Goal: Find contact information: Find contact information

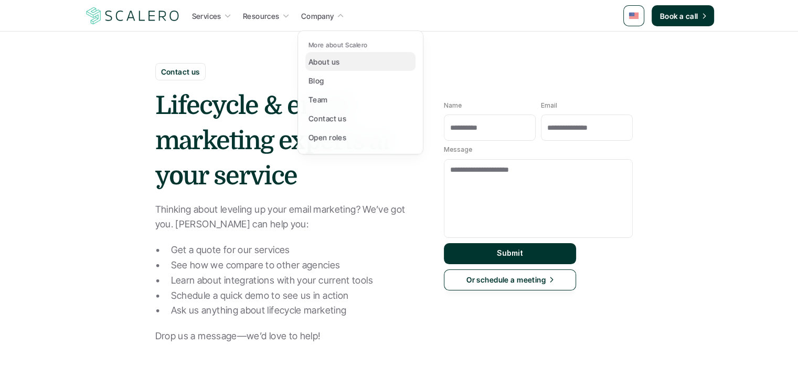
click at [328, 58] on p "About us" at bounding box center [323, 61] width 31 height 11
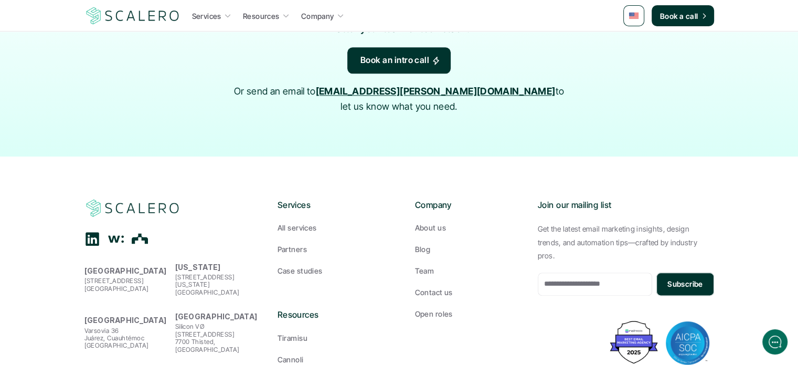
scroll to position [1262, 0]
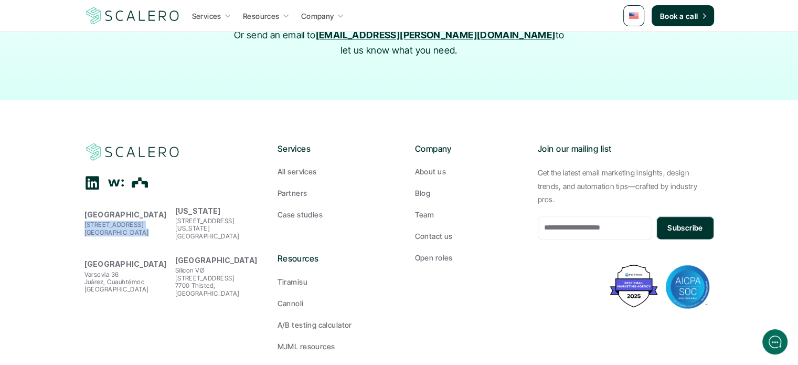
drag, startPoint x: 147, startPoint y: 203, endPoint x: 67, endPoint y: 193, distance: 80.4
click at [67, 193] on footer "[GEOGRAPHIC_DATA][STREET_ADDRESS] [US_STATE] [STREET_ADDRESS][GEOGRAPHIC_DATA][…" at bounding box center [399, 246] width 798 height 293
copy p "[STREET_ADDRESS]"
click at [201, 297] on div "[GEOGRAPHIC_DATA][STREET_ADDRESS] [US_STATE] [STREET_ADDRESS][GEOGRAPHIC_DATA][…" at bounding box center [399, 267] width 630 height 251
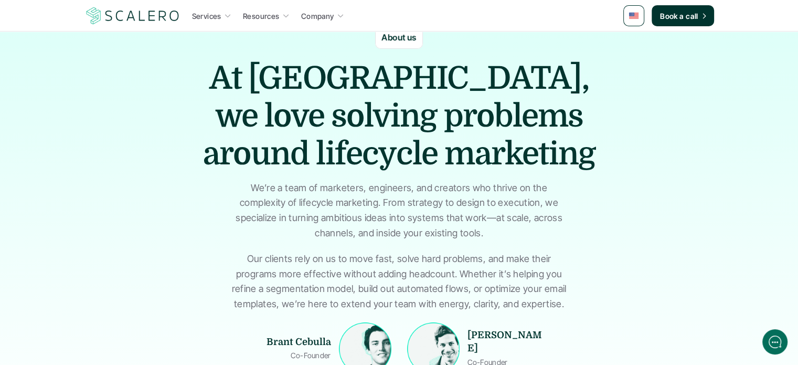
scroll to position [0, 0]
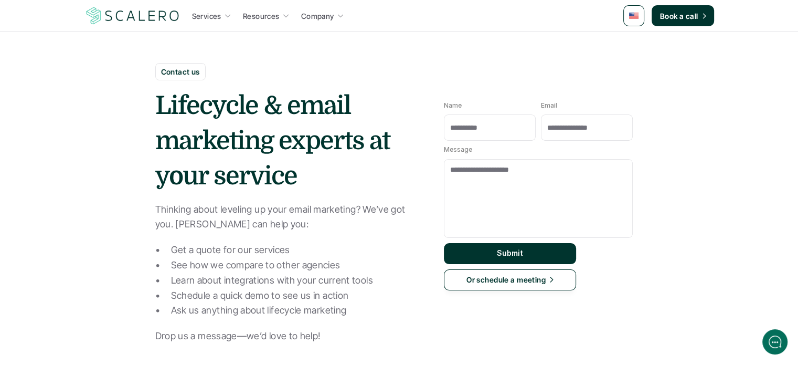
click at [188, 82] on div "Contact us Lifecycle & email marketing experts at your service Thinking about l…" at bounding box center [286, 203] width 262 height 281
click at [168, 72] on p "Contact us" at bounding box center [180, 71] width 39 height 11
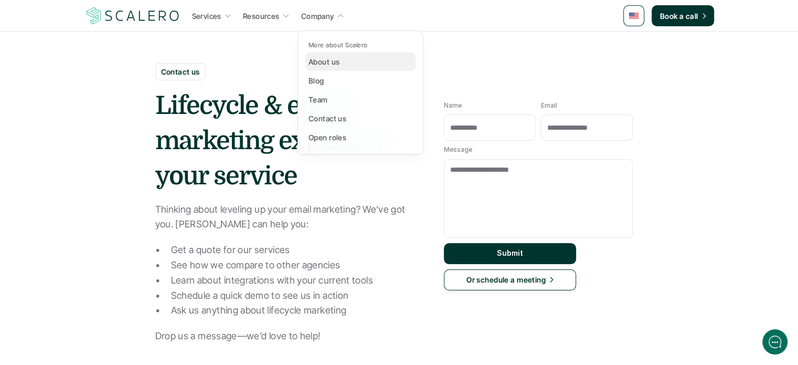
click at [337, 59] on p "About us" at bounding box center [323, 61] width 31 height 11
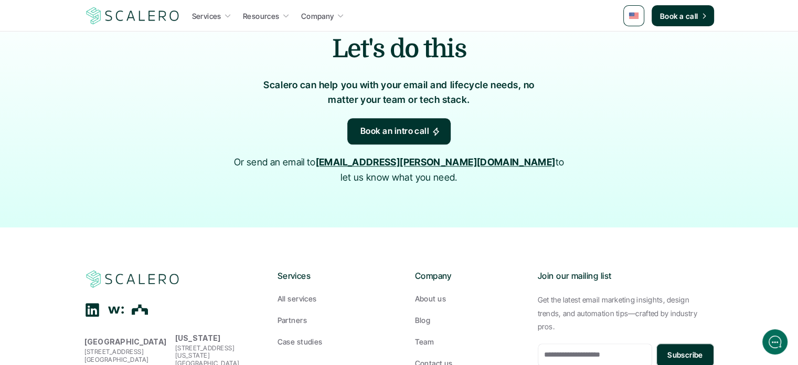
scroll to position [1262, 0]
